Goal: Transaction & Acquisition: Purchase product/service

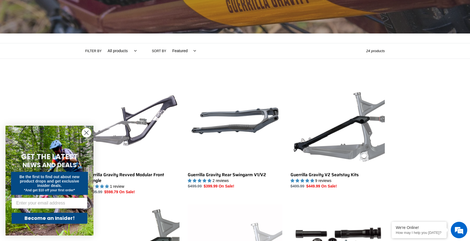
scroll to position [88, 0]
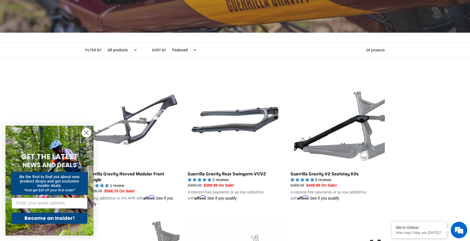
click at [85, 133] on circle "Close dialog" at bounding box center [86, 132] width 9 height 9
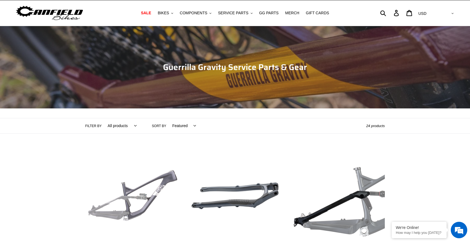
scroll to position [0, 0]
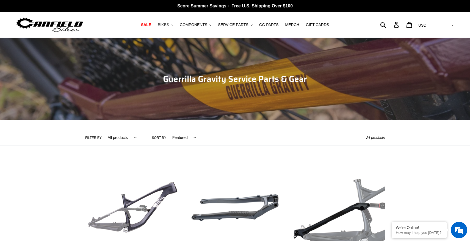
click at [166, 24] on span "BIKES" at bounding box center [163, 25] width 11 height 5
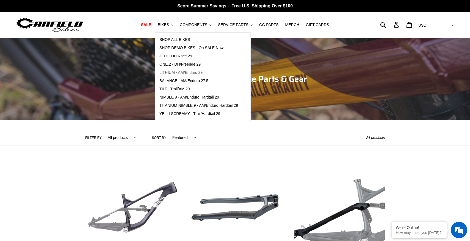
click at [179, 73] on span "LITHIUM - AM/Enduro 29" at bounding box center [180, 72] width 43 height 5
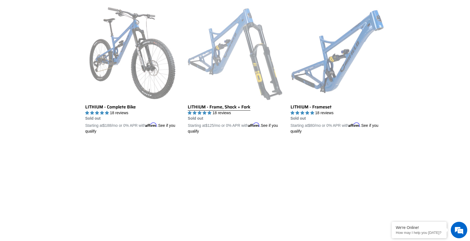
scroll to position [154, 0]
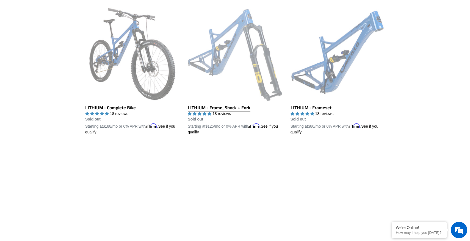
click at [230, 61] on link "LITHIUM - Frame, Shock + Fork" at bounding box center [235, 71] width 94 height 129
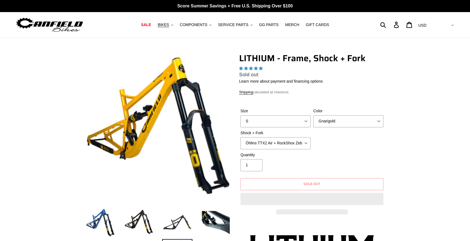
select select "highest-rating"
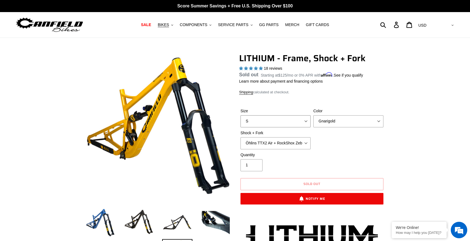
click at [298, 119] on select "S M L XL" at bounding box center [275, 121] width 70 height 12
select select "L"
click at [240, 122] on select "S M L XL" at bounding box center [275, 121] width 70 height 12
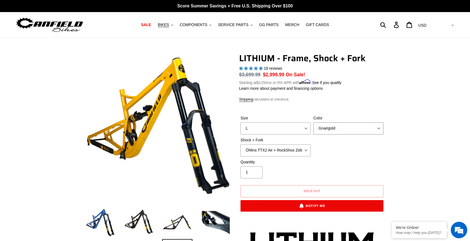
click at [329, 130] on select "Gnarigold Blue Velvet Stealth Black" at bounding box center [348, 129] width 70 height 12
click at [313, 123] on select "Gnarigold Blue Velvet Stealth Black" at bounding box center [348, 129] width 70 height 12
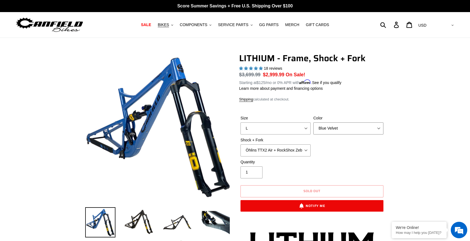
click at [336, 126] on select "Gnarigold Blue Velvet Stealth Black" at bounding box center [348, 129] width 70 height 12
click at [313, 123] on select "Gnarigold Blue Velvet Stealth Black" at bounding box center [348, 129] width 70 height 12
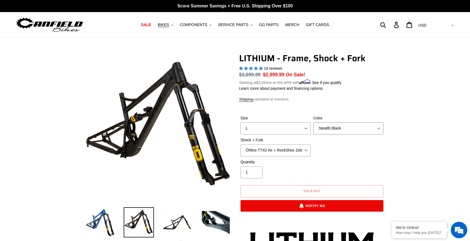
click at [337, 130] on select "Gnarigold Blue Velvet Stealth Black" at bounding box center [348, 129] width 70 height 12
select select "Gnarigold"
click at [313, 123] on select "Gnarigold Blue Velvet Stealth Black" at bounding box center [348, 129] width 70 height 12
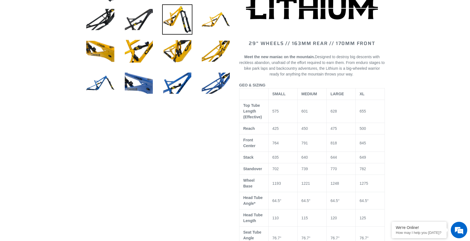
scroll to position [281, 0]
